Goal: Information Seeking & Learning: Find specific fact

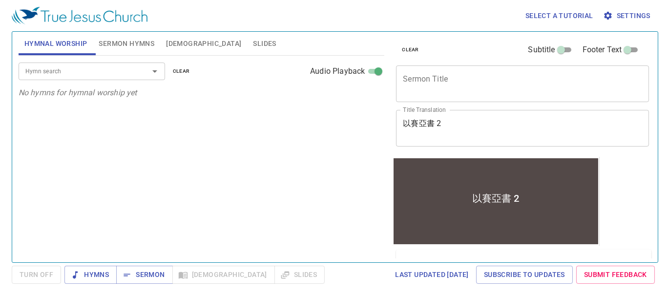
click at [108, 64] on div "Hymn search" at bounding box center [92, 70] width 146 height 17
click at [176, 44] on span "[DEMOGRAPHIC_DATA]" at bounding box center [203, 44] width 75 height 12
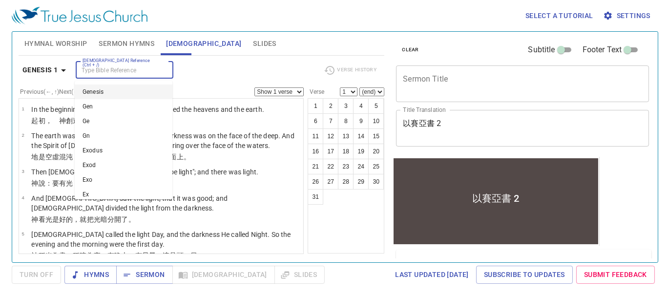
click at [118, 73] on input "[DEMOGRAPHIC_DATA] Reference (Ctrl + /)" at bounding box center [117, 69] width 76 height 11
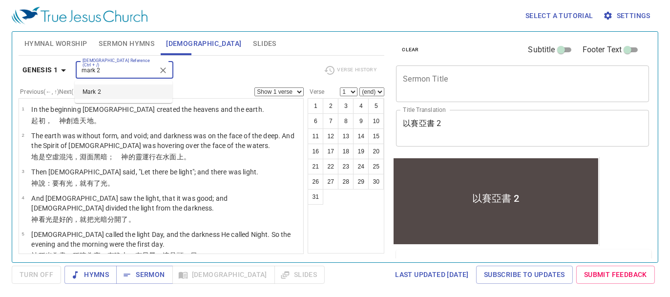
type input "mark 2"
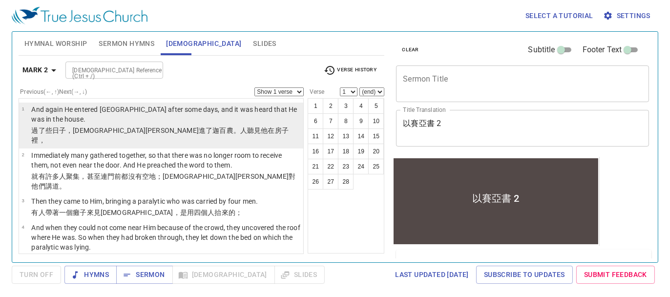
click at [129, 111] on p "And again He entered [GEOGRAPHIC_DATA] after some days, and it was heard that H…" at bounding box center [165, 114] width 269 height 20
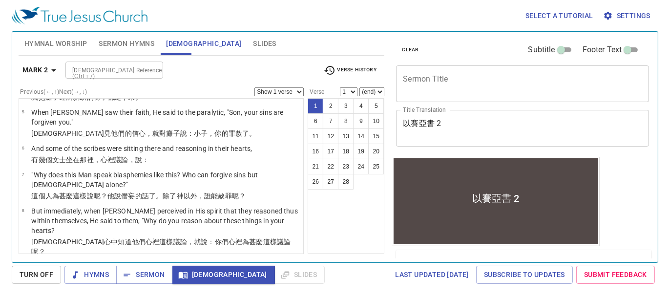
scroll to position [173, 0]
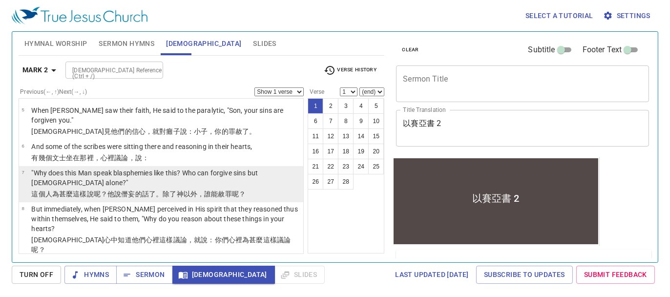
click at [109, 168] on p ""Why does this Man speak blasphemies like this? Who can forgive sins but [DEMOG…" at bounding box center [165, 178] width 269 height 20
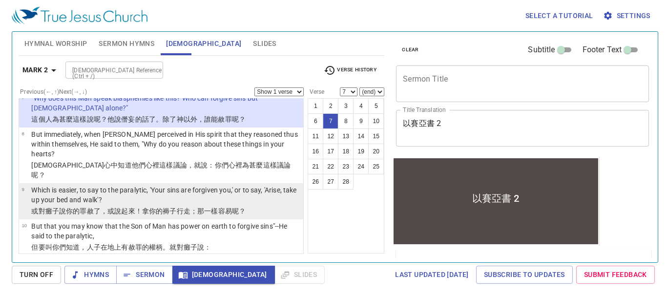
scroll to position [251, 0]
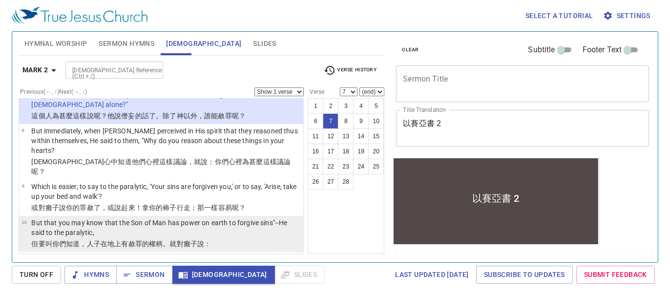
click at [128, 240] on wg2192 "赦 罪 的權柄 。就對癱子 說 ：" at bounding box center [169, 244] width 83 height 8
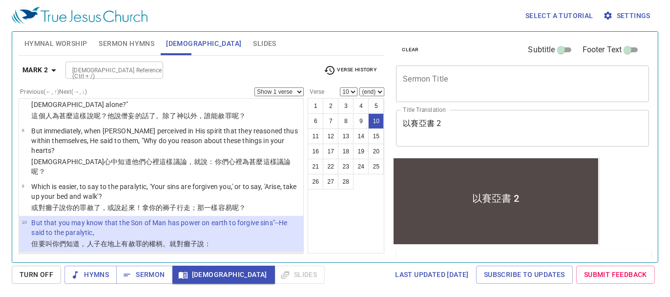
click at [140, 252] on li "11 "I say to you, arise, take up your bed, and go to your house." 我吩咐 你 ，起來 ！拿 …" at bounding box center [161, 265] width 285 height 26
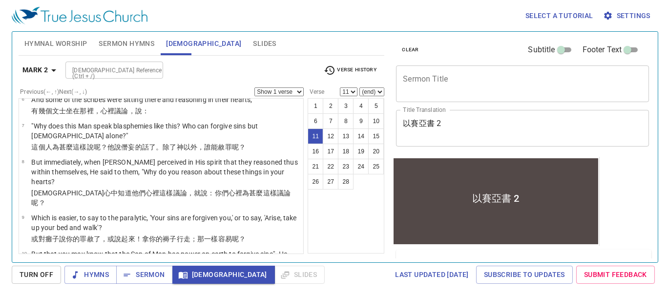
scroll to position [0, 0]
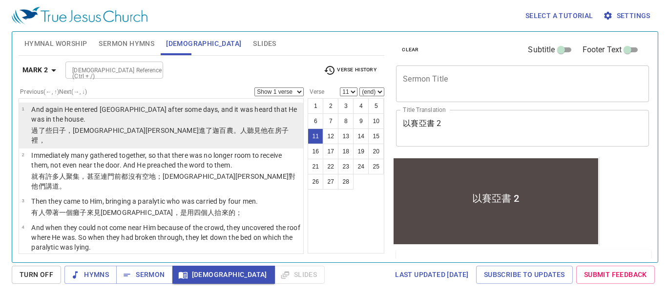
click at [173, 122] on p "And again He entered [GEOGRAPHIC_DATA] after some days, and it was heard that H…" at bounding box center [165, 114] width 269 height 20
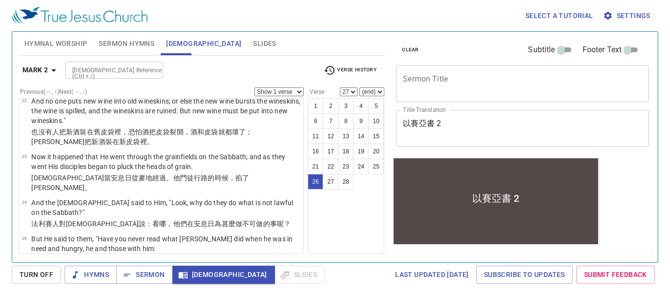
scroll to position [991, 0]
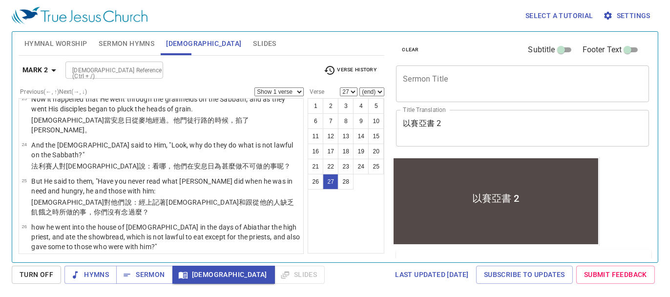
select select "28"
click at [112, 85] on div "Mark 2 Bible Reference (Ctrl + /) Bible Reference (Ctrl + /) Verse History" at bounding box center [202, 74] width 366 height 27
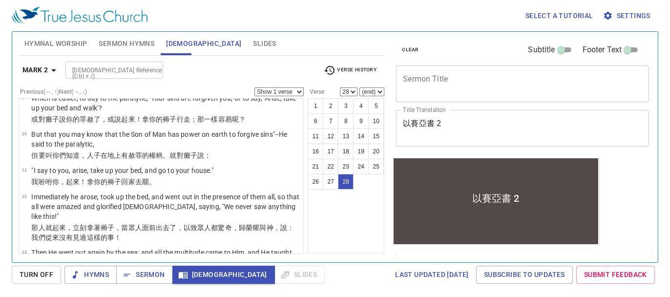
scroll to position [337, 0]
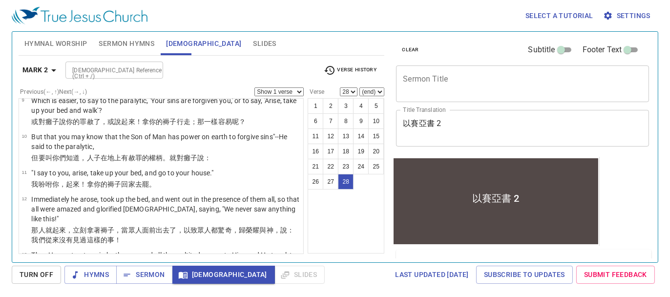
click at [66, 34] on button "Hymnal Worship" at bounding box center [56, 43] width 75 height 23
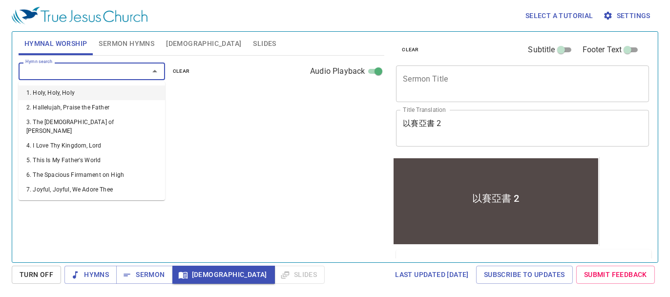
click at [122, 70] on input "Hymn search" at bounding box center [77, 70] width 112 height 11
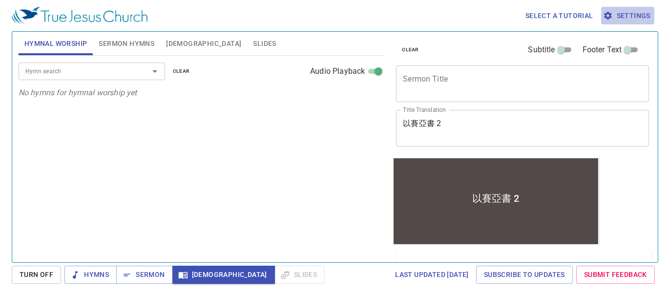
click at [630, 19] on span "Settings" at bounding box center [627, 16] width 45 height 12
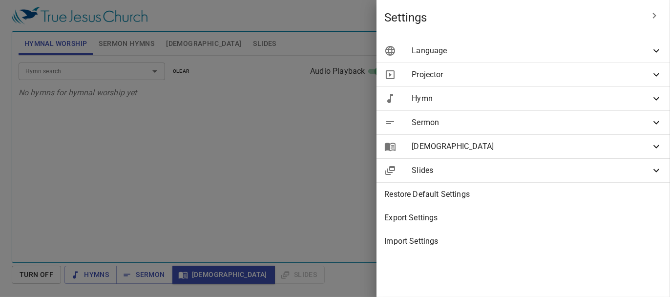
click at [575, 51] on span "Language" at bounding box center [530, 51] width 239 height 12
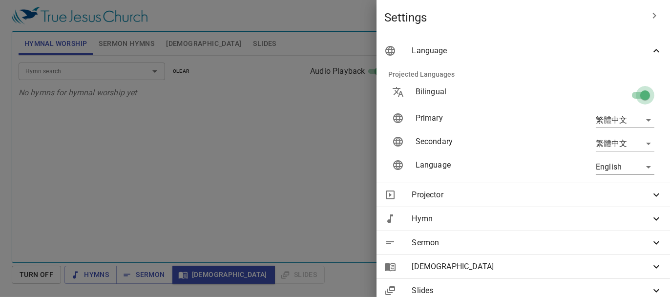
click at [632, 92] on input "checkbox" at bounding box center [645, 97] width 56 height 19
checkbox input "false"
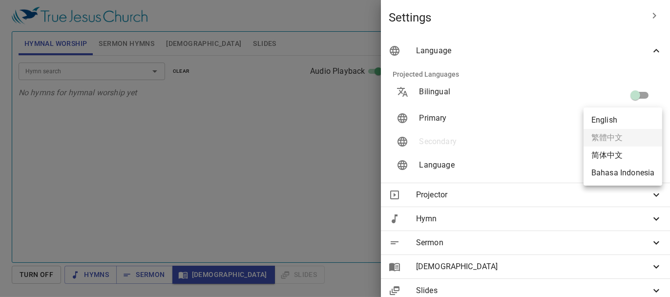
click at [620, 117] on body "Select a tutorial Settings Hymnal Worship Sermon Hymns Bible Slides Hymn search…" at bounding box center [335, 148] width 670 height 297
click at [617, 119] on li "English" at bounding box center [622, 120] width 79 height 18
type input "en"
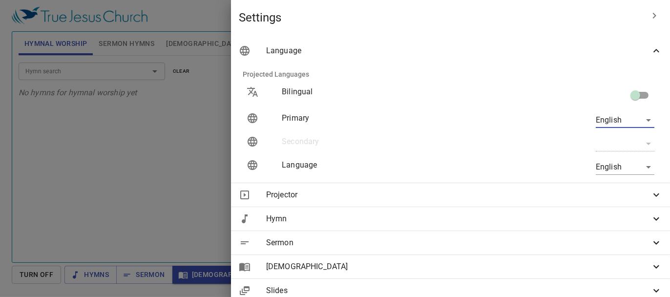
click at [648, 16] on icon "button" at bounding box center [654, 16] width 12 height 12
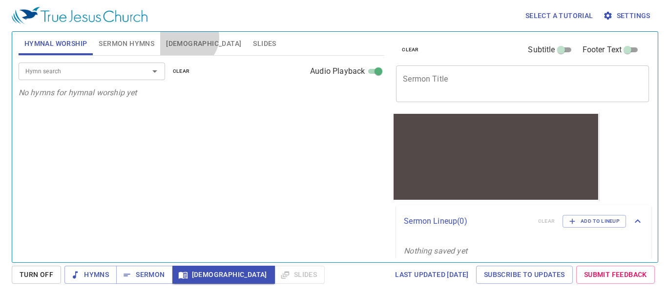
click at [186, 37] on button "[DEMOGRAPHIC_DATA]" at bounding box center [203, 43] width 87 height 23
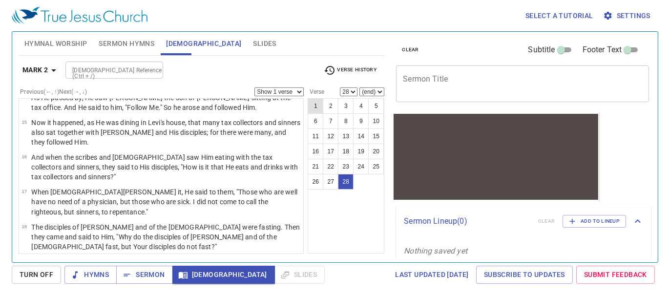
click at [314, 100] on button "1" at bounding box center [316, 106] width 16 height 16
select select "1"
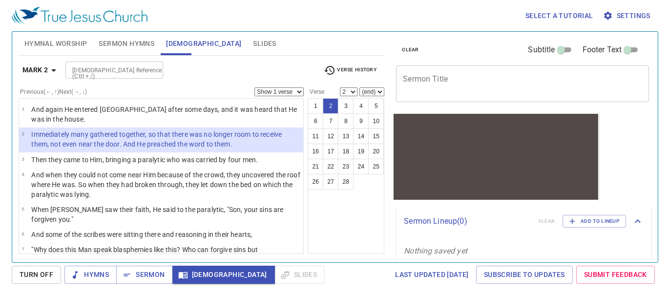
select select "3"
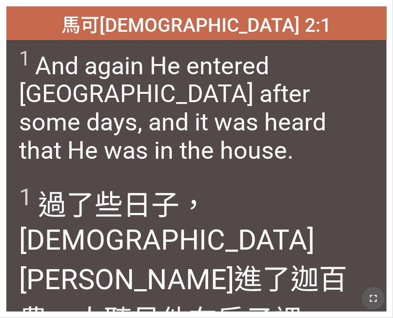
click at [368, 299] on icon "button" at bounding box center [374, 298] width 12 height 12
click at [306, 291] on div at bounding box center [196, 298] width 393 height 40
click at [369, 304] on button "button" at bounding box center [373, 298] width 23 height 23
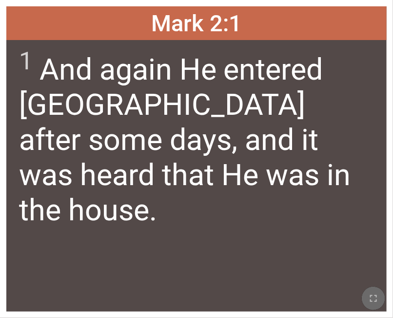
click at [377, 302] on icon "button" at bounding box center [374, 298] width 12 height 12
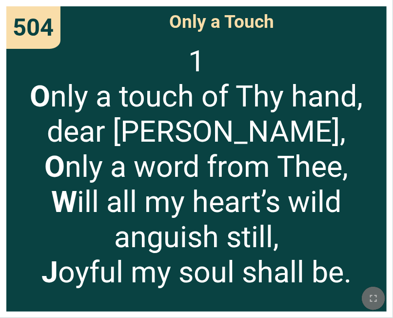
click at [370, 301] on icon "button" at bounding box center [374, 298] width 12 height 12
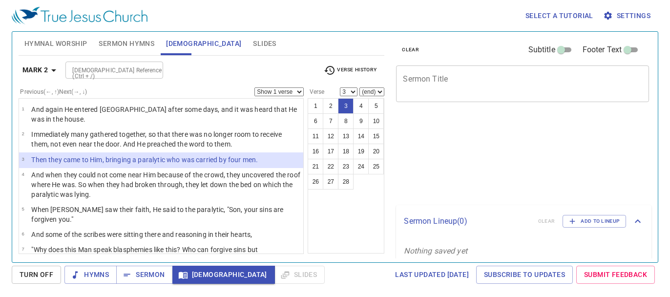
select select "3"
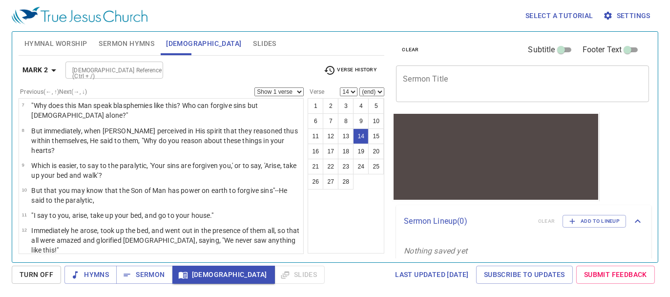
scroll to position [234, 0]
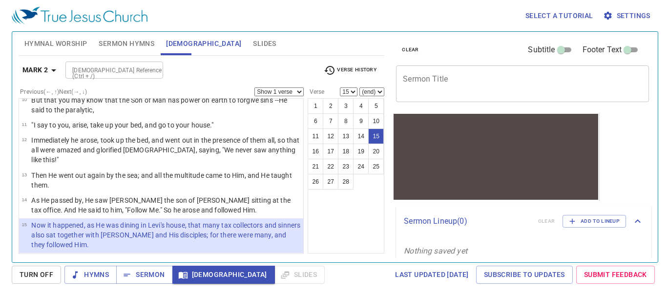
select select "16"
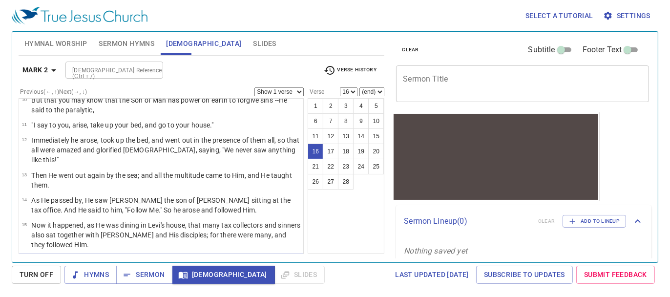
scroll to position [299, 0]
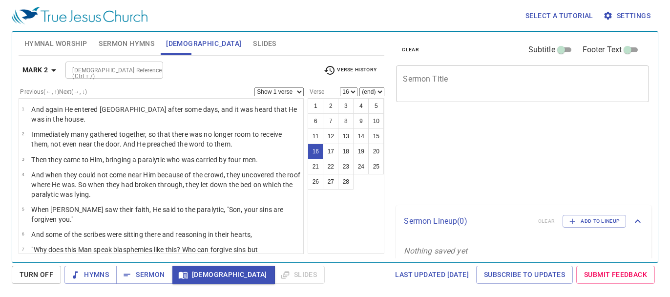
select select "16"
select select "28"
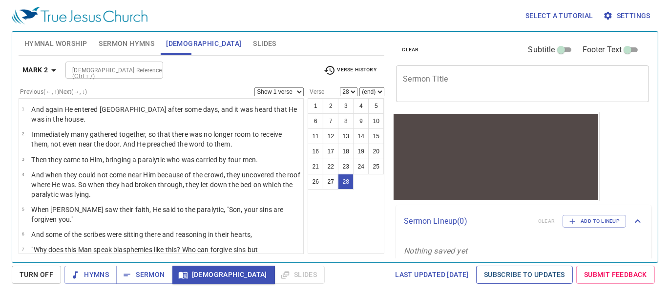
scroll to position [572, 0]
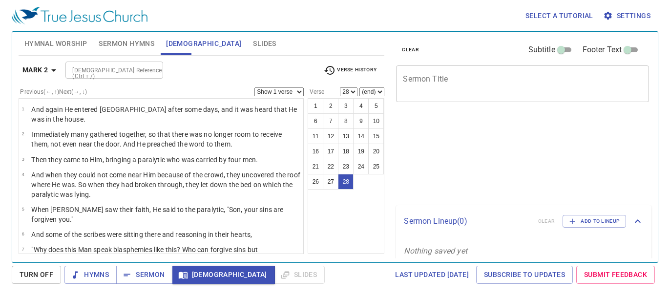
select select "28"
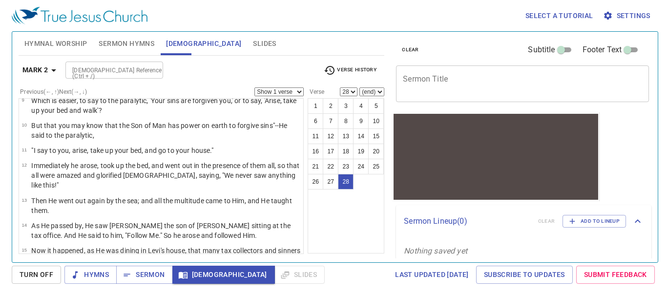
scroll to position [205, 0]
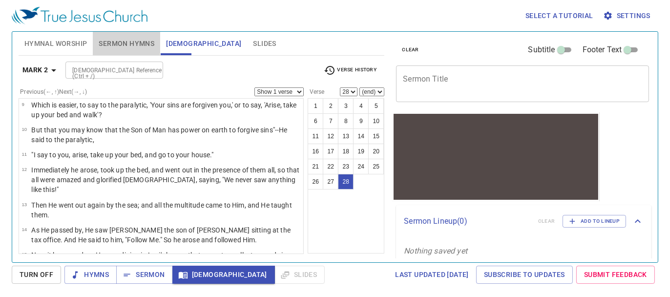
click at [133, 42] on span "Sermon Hymns" at bounding box center [127, 44] width 56 height 12
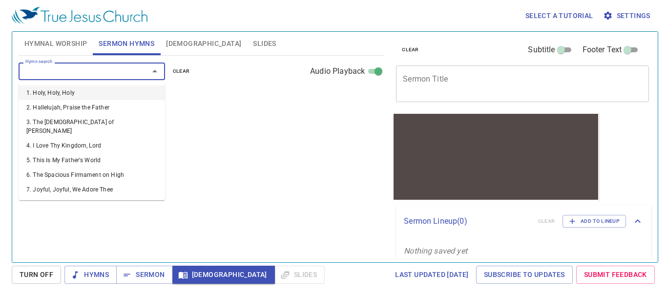
click at [109, 69] on input "Hymn search" at bounding box center [77, 70] width 112 height 11
type input "504"
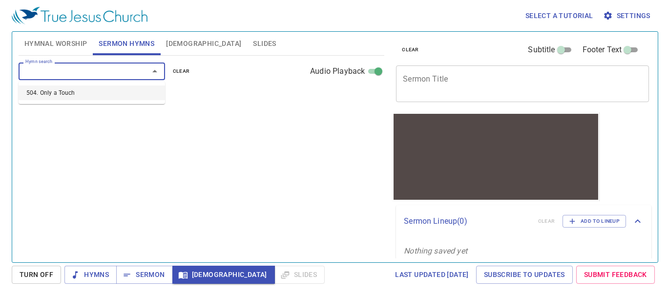
select select "1"
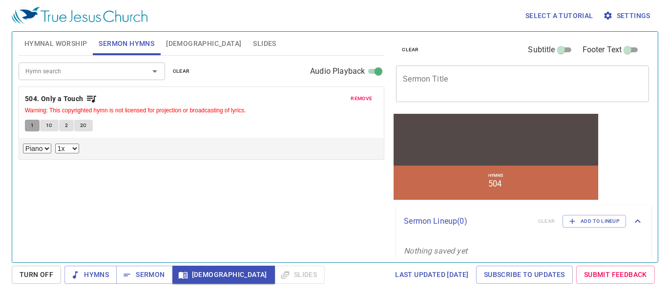
click at [32, 124] on span "1" at bounding box center [32, 125] width 3 height 9
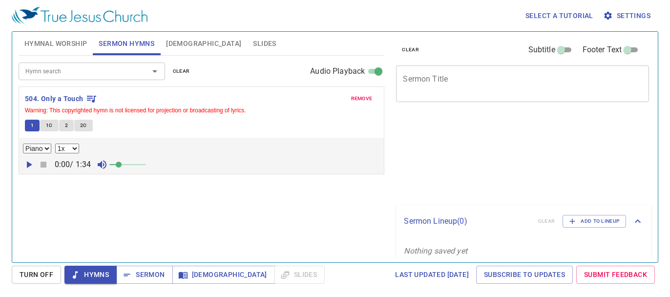
select select "1"
